Goal: Find specific page/section: Find specific page/section

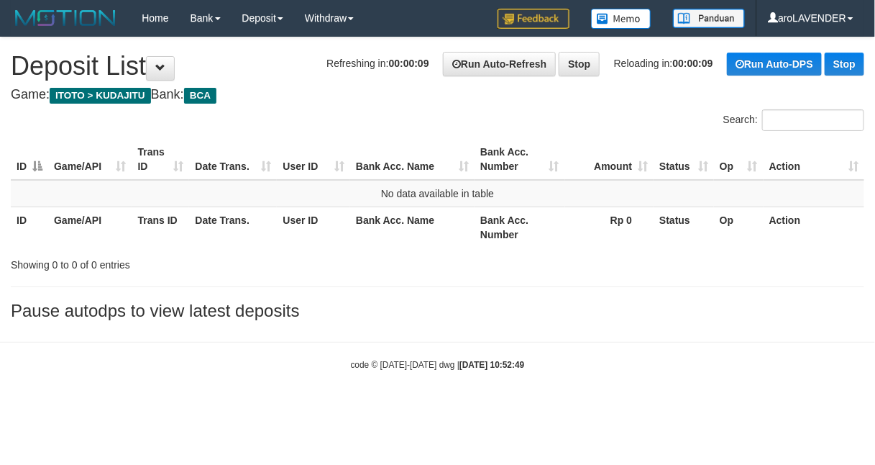
click at [286, 133] on div "Search:" at bounding box center [437, 121] width 875 height 25
